Goal: Information Seeking & Learning: Check status

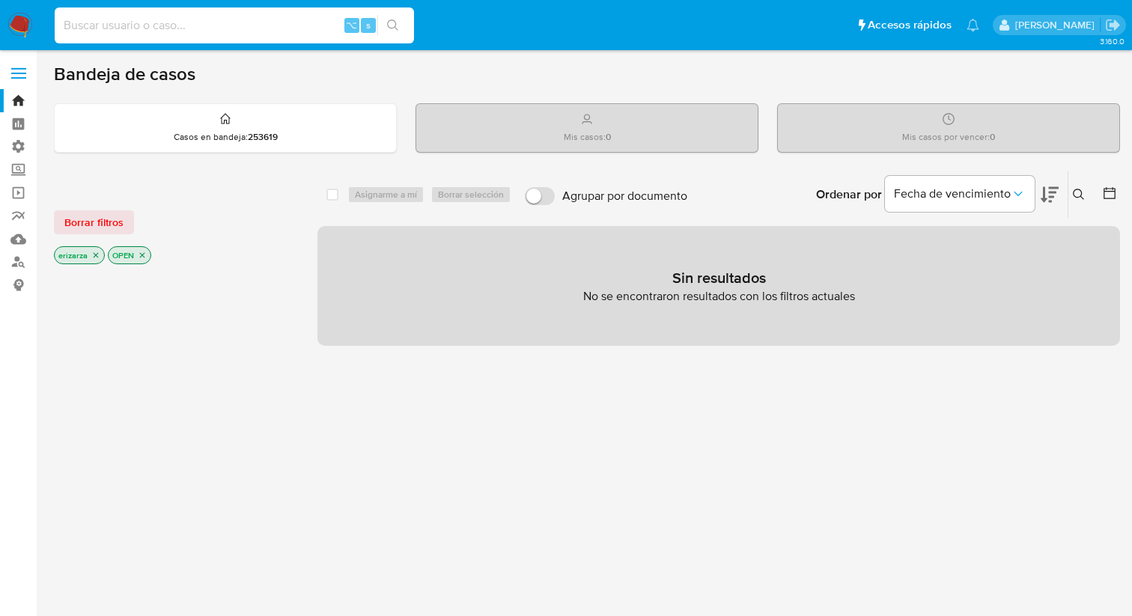
click at [189, 16] on input at bounding box center [234, 25] width 359 height 19
paste input "HdtAsdZeJoURcXBA0Z3jxLR0"
type input "HdtAsdZeJoURcXBA0Z3jxLR0"
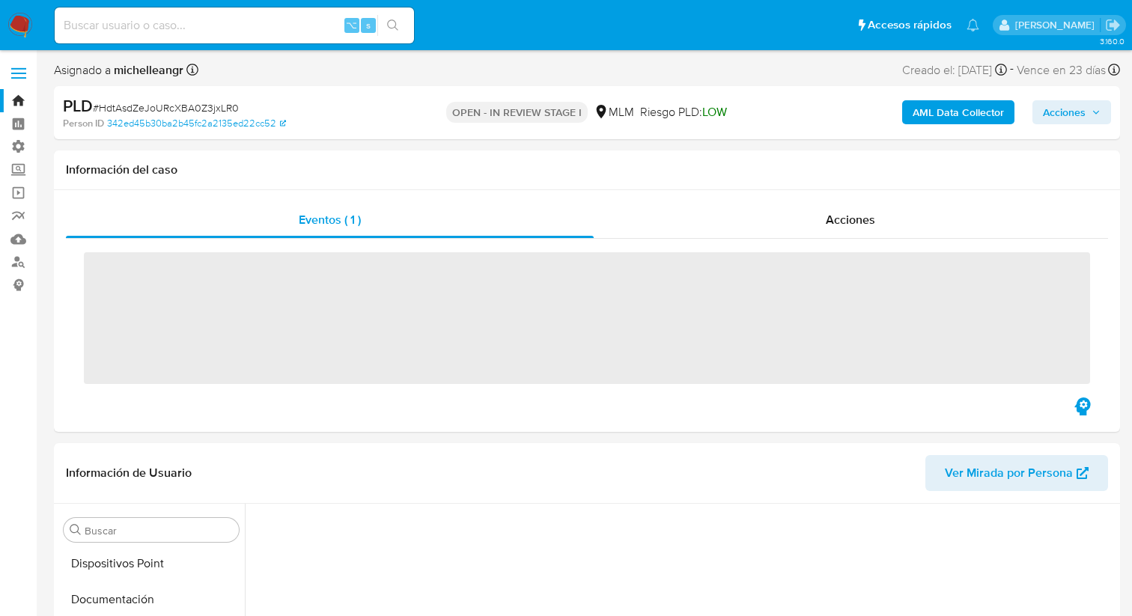
scroll to position [482, 0]
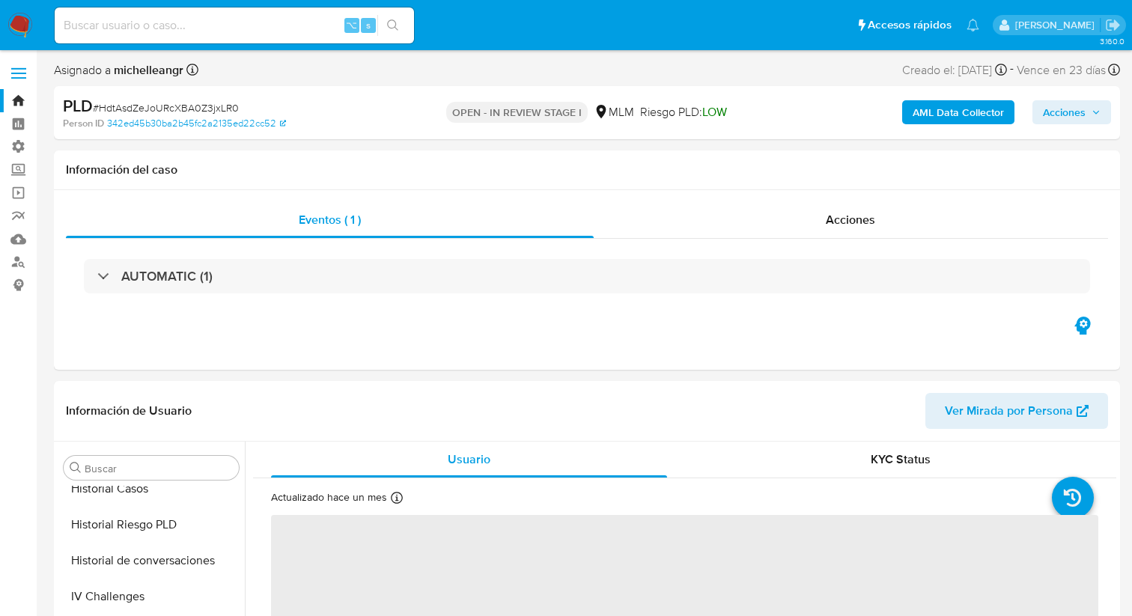
select select "10"
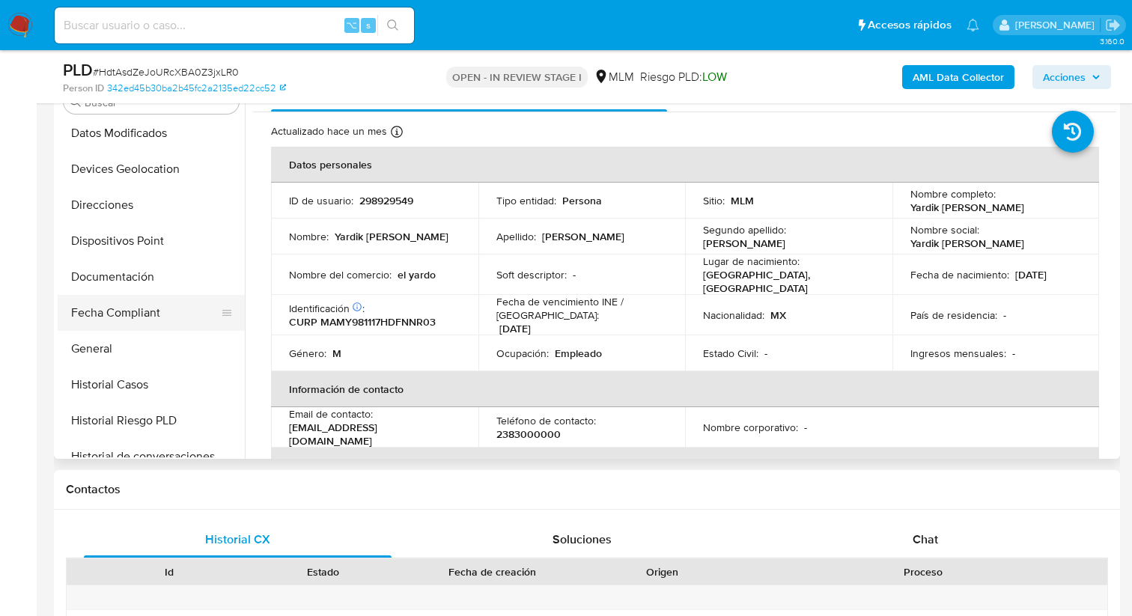
scroll to position [228, 0]
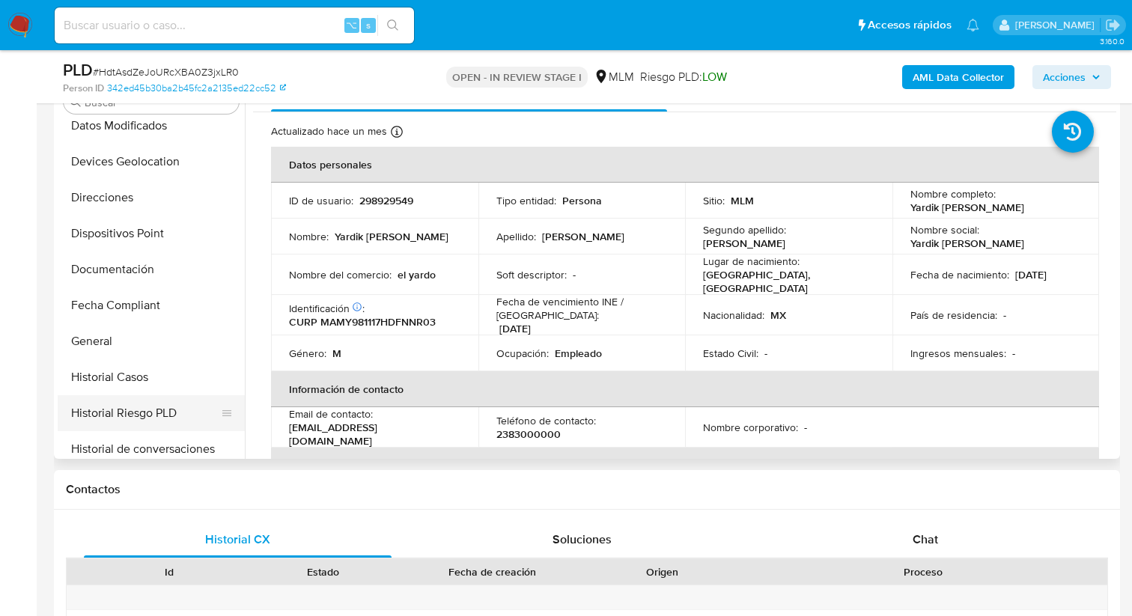
click at [106, 419] on button "Historial Riesgo PLD" at bounding box center [145, 413] width 175 height 36
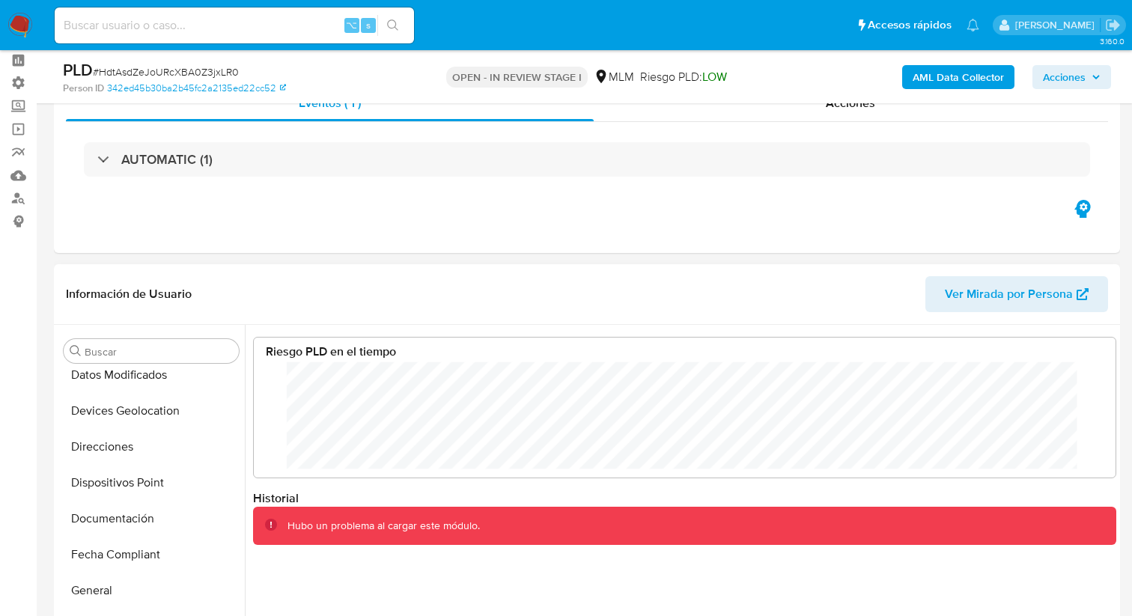
scroll to position [49, 0]
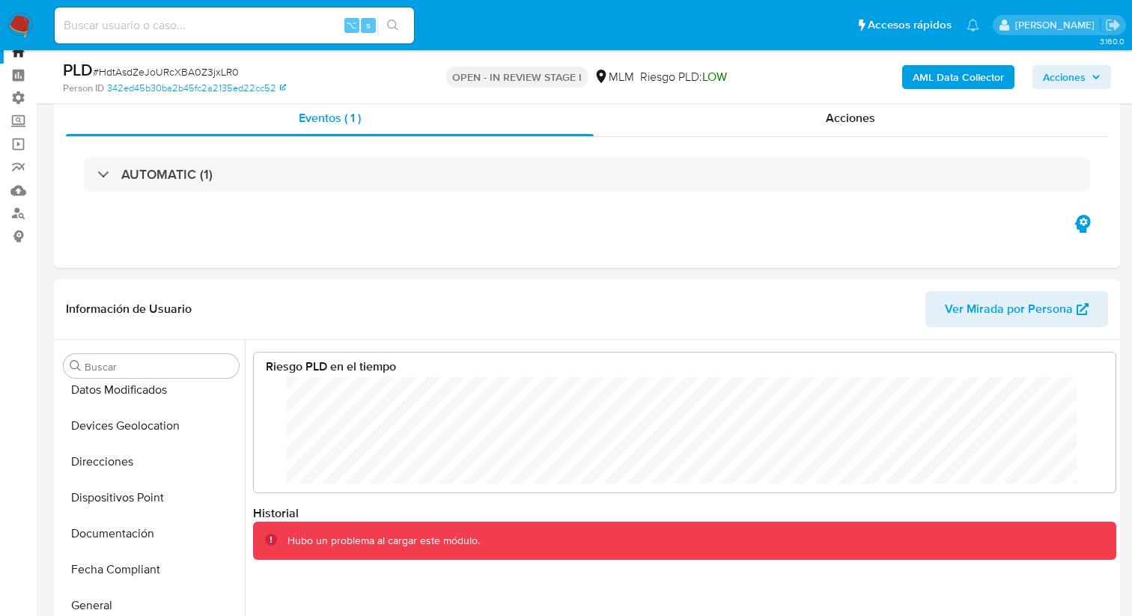
click at [523, 78] on p "OPEN - IN REVIEW STAGE I" at bounding box center [517, 77] width 142 height 21
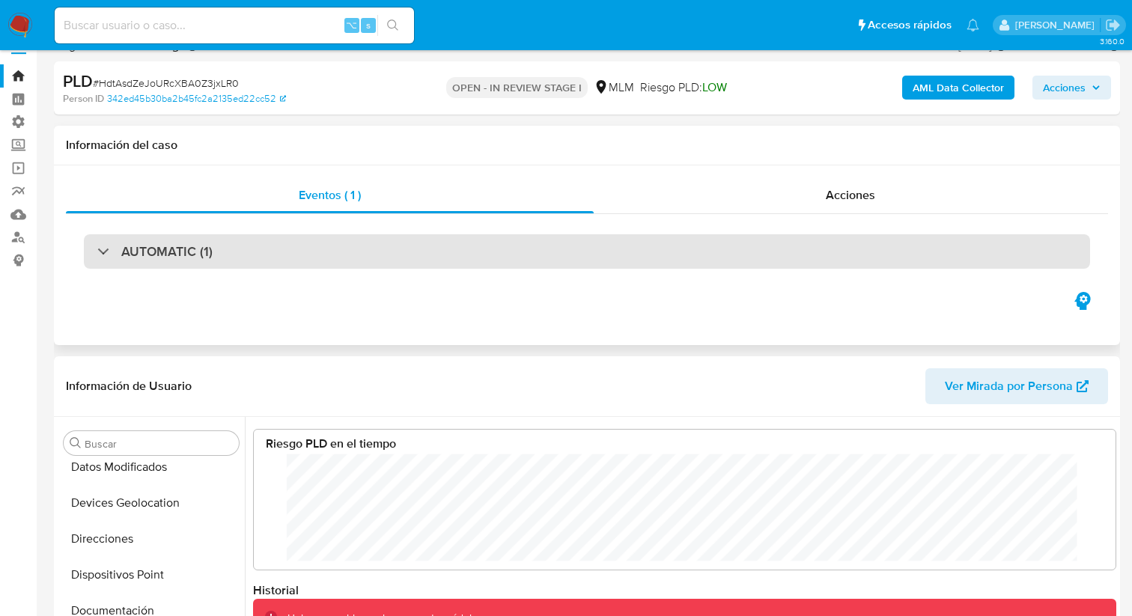
scroll to position [20, 0]
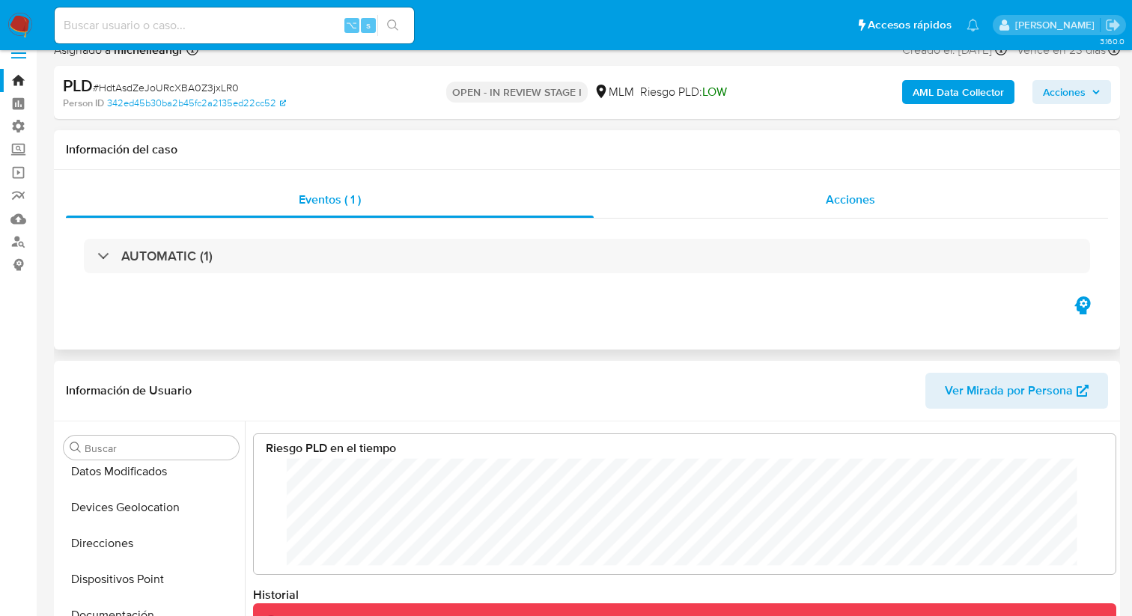
click at [853, 191] on span "Acciones" at bounding box center [850, 199] width 49 height 17
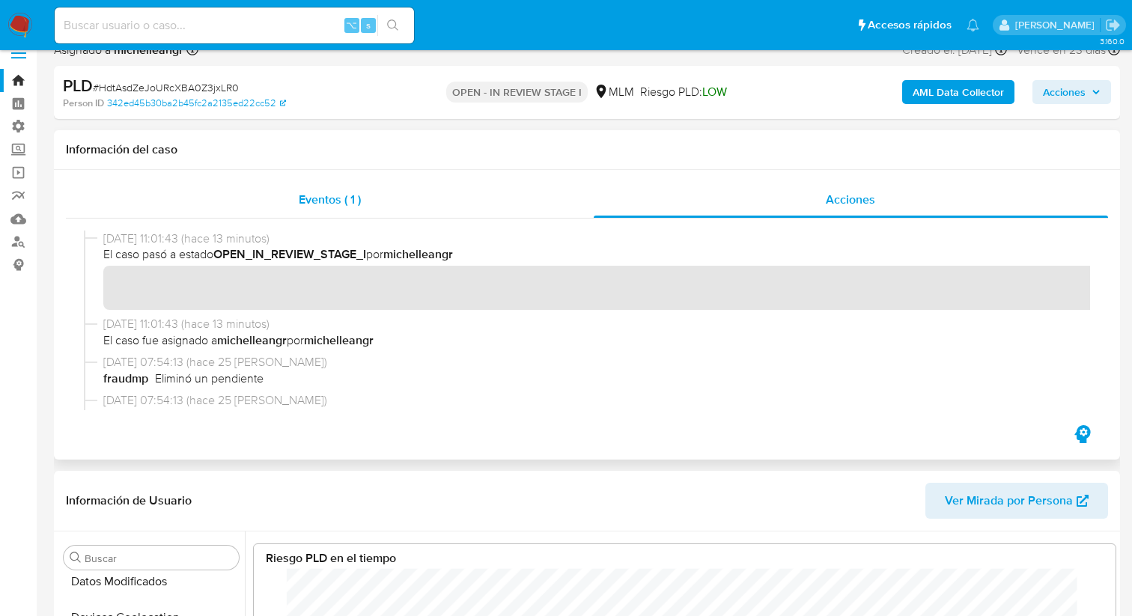
click at [343, 190] on div "Eventos ( 1 )" at bounding box center [330, 200] width 528 height 36
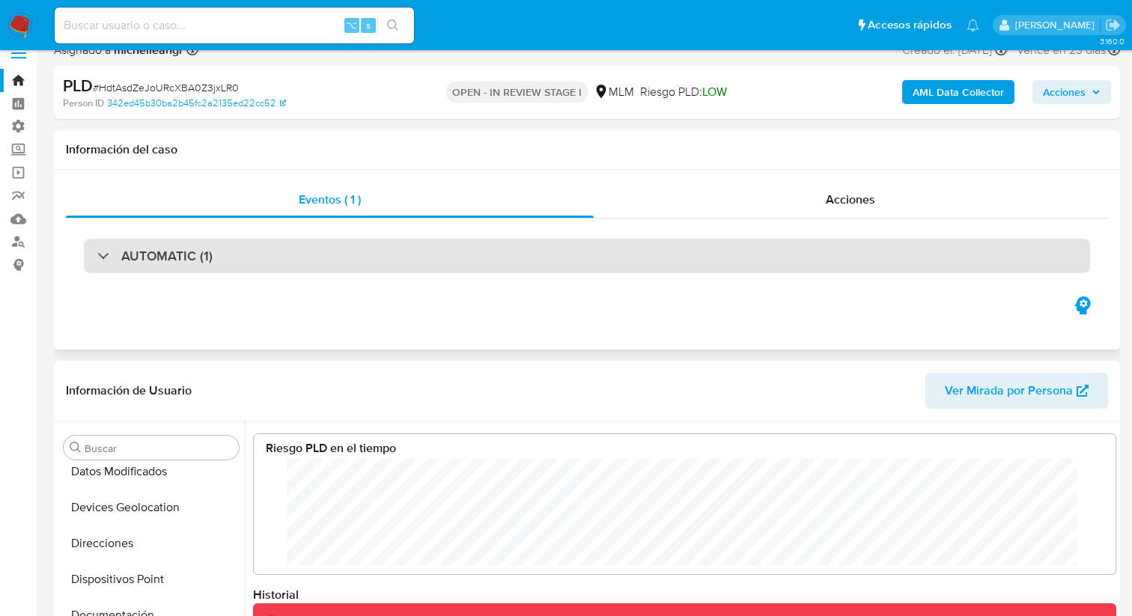
click at [98, 264] on div "AUTOMATIC (1)" at bounding box center [154, 256] width 115 height 16
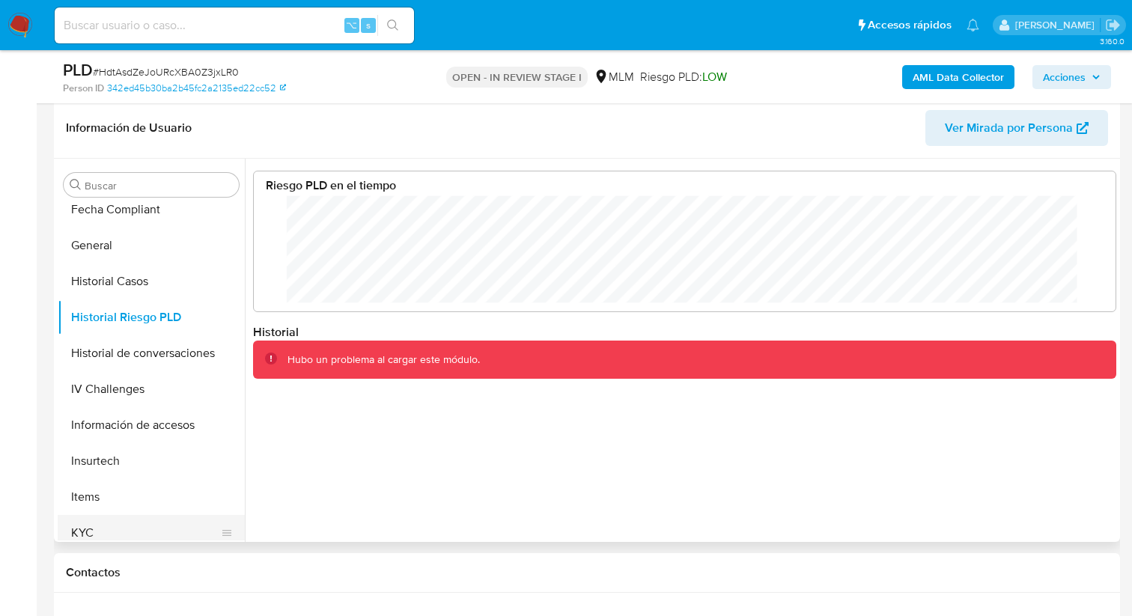
scroll to position [405, 0]
click at [186, 350] on button "Historial de conversaciones" at bounding box center [145, 355] width 175 height 36
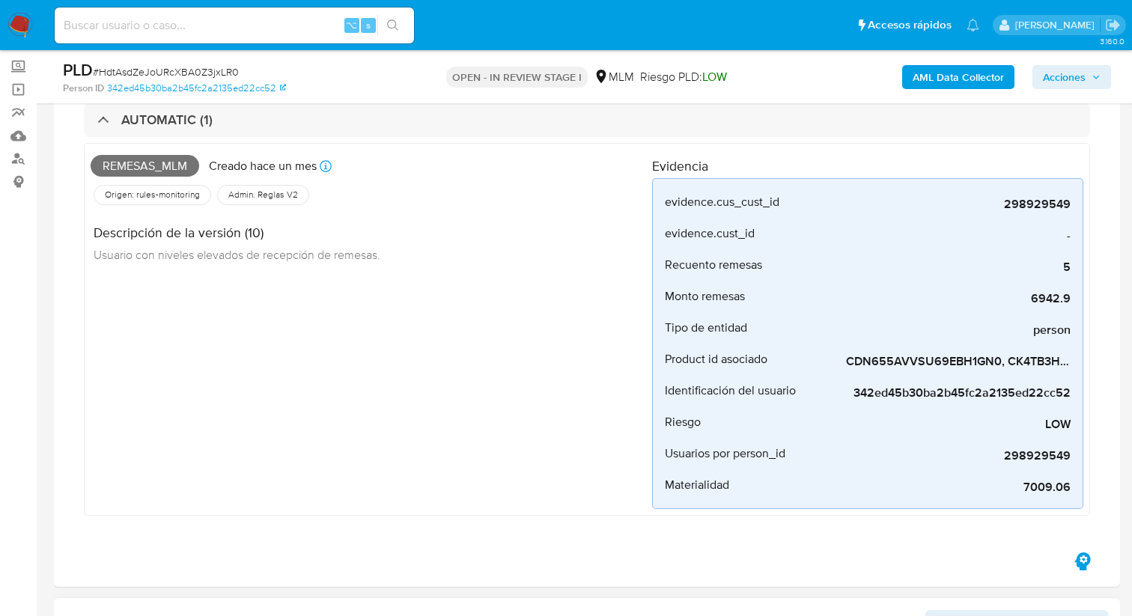
scroll to position [120, 0]
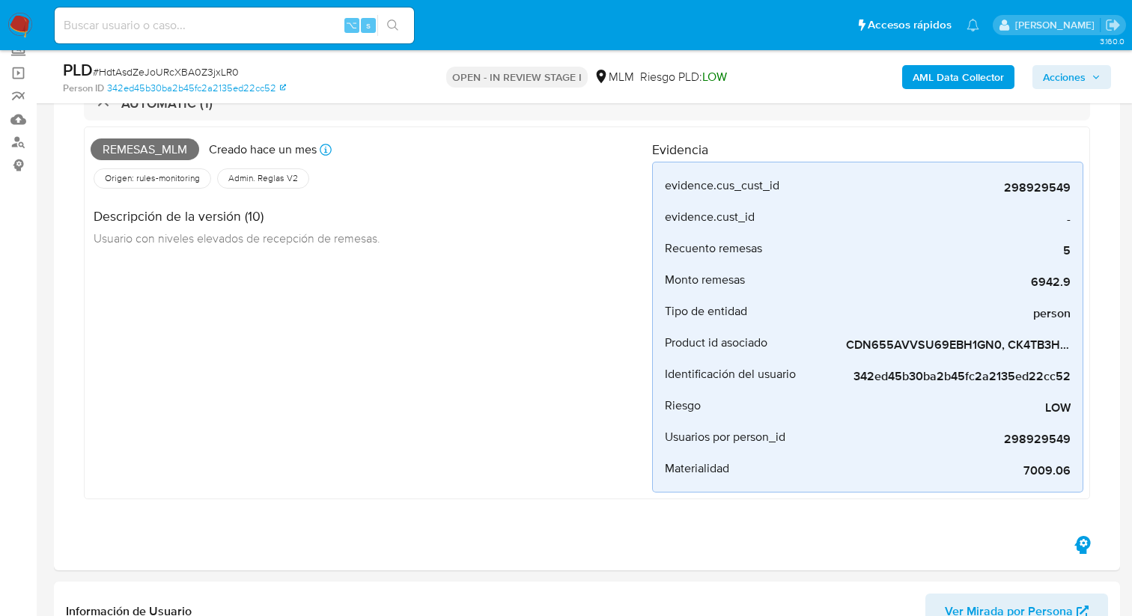
click at [186, 70] on span "# HdtAsdZeJoURcXBA0Z3jxLR0" at bounding box center [166, 71] width 146 height 15
copy span "HdtAsdZeJoURcXBA0Z3jxLR0"
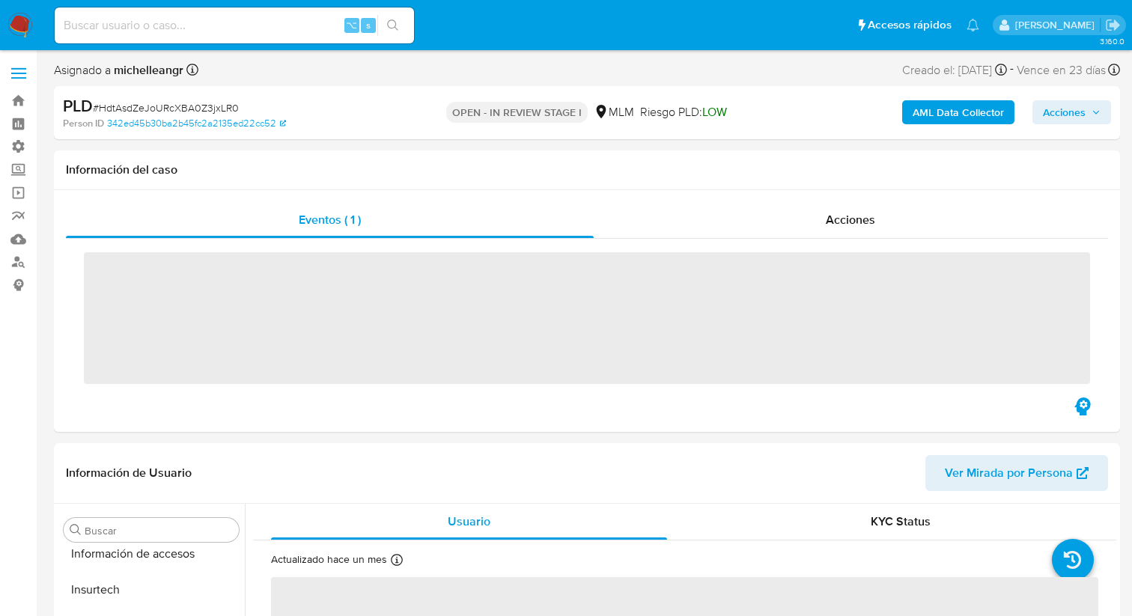
scroll to position [633, 0]
